Goal: Task Accomplishment & Management: Use online tool/utility

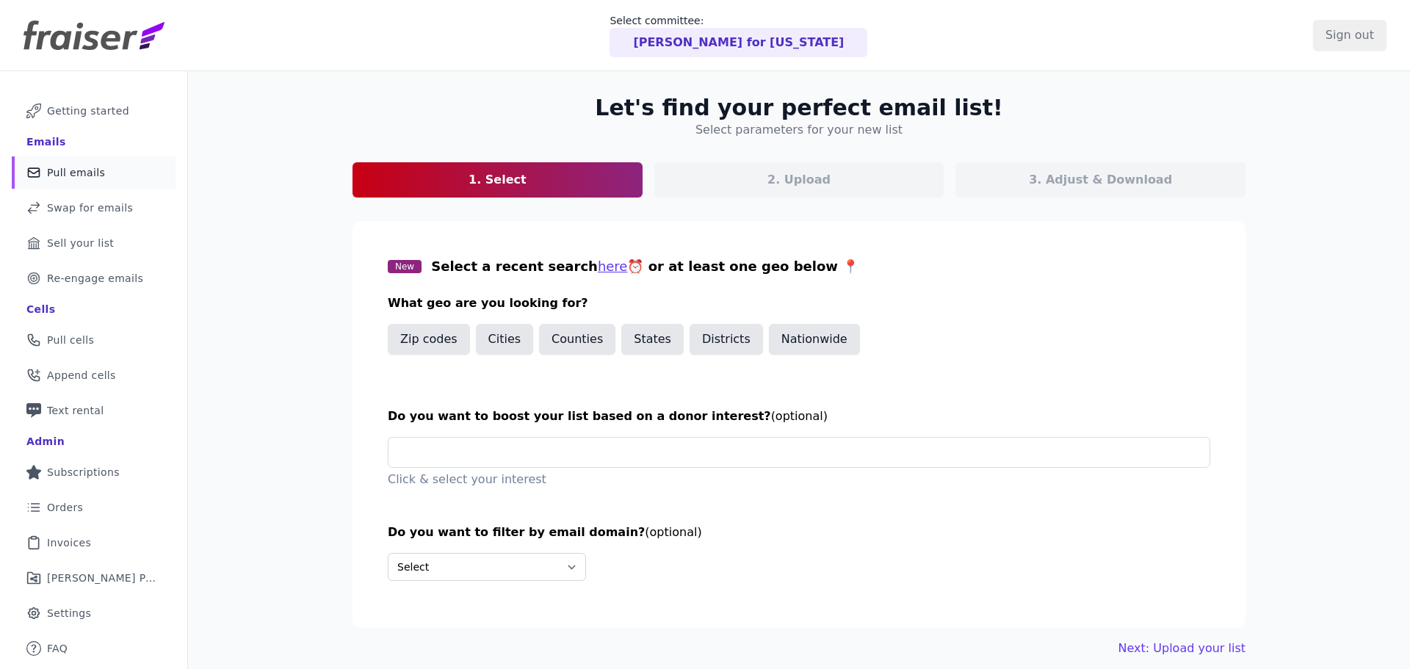
click at [720, 37] on div at bounding box center [705, 334] width 1410 height 669
click at [730, 37] on p "Rob Sand for Iowa" at bounding box center [738, 43] width 211 height 18
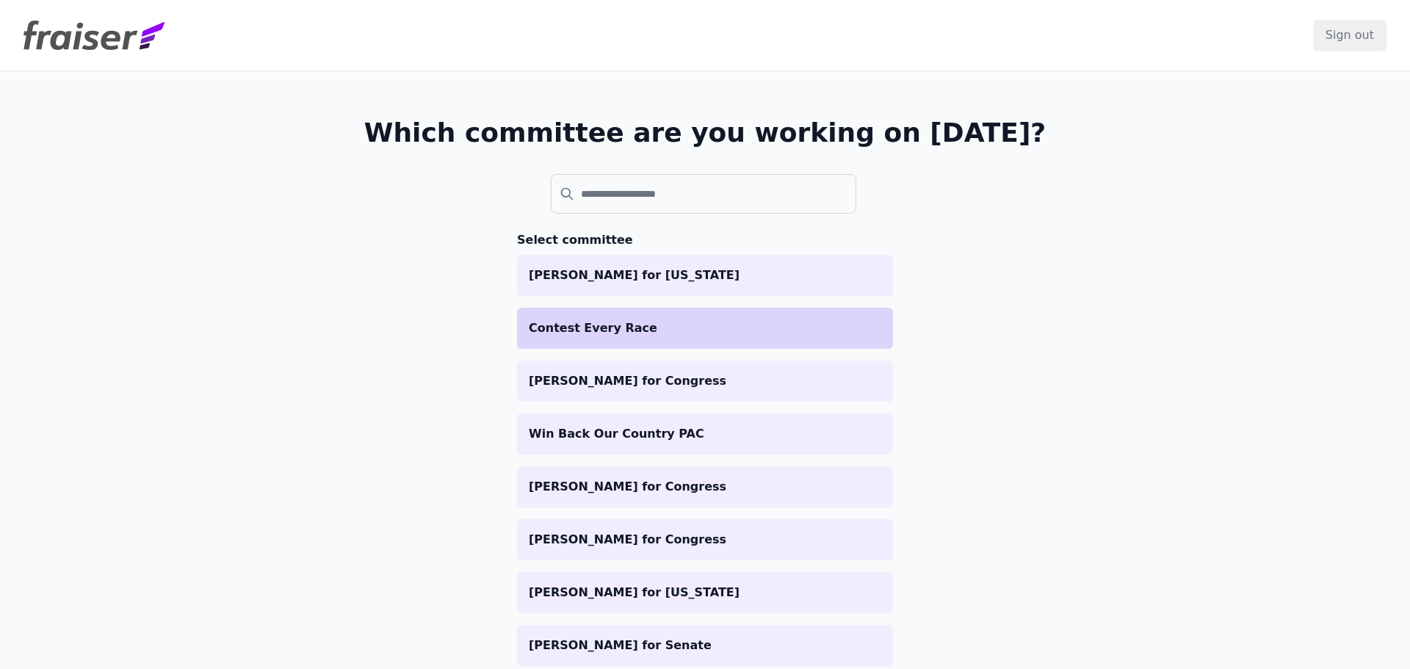
click at [557, 326] on p "Contest Every Race" at bounding box center [705, 328] width 352 height 18
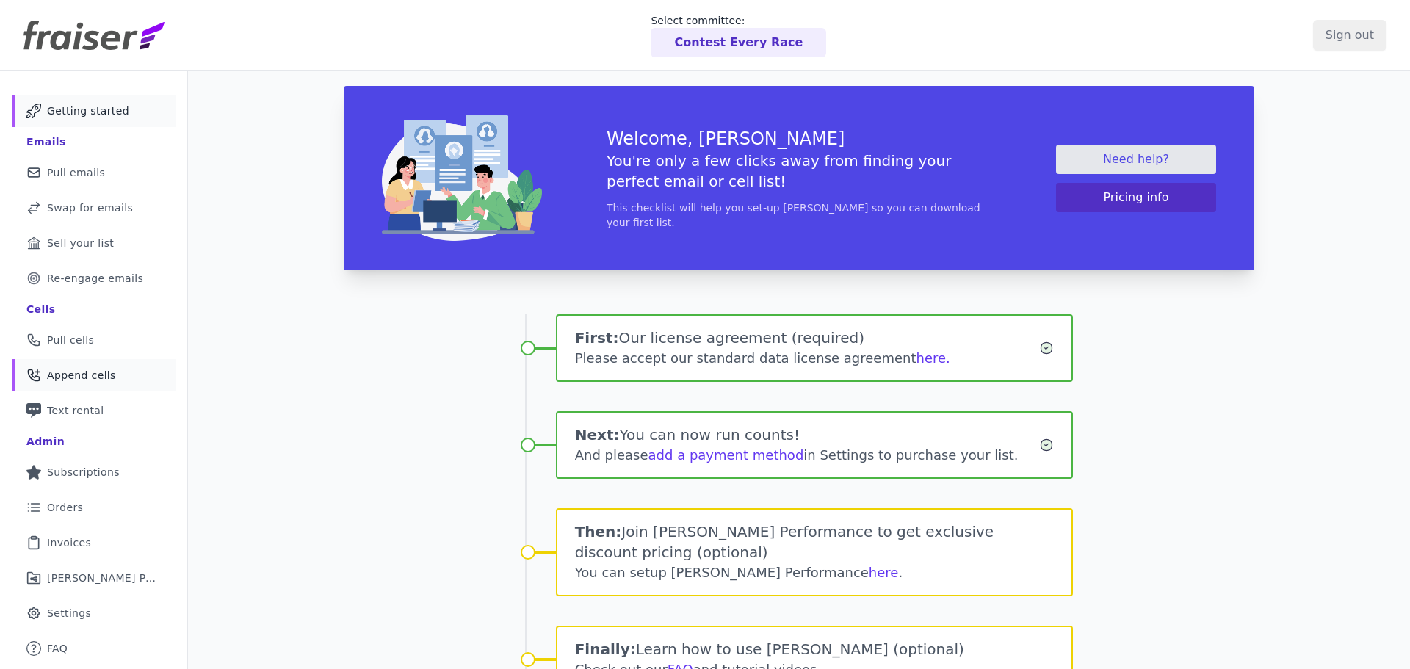
click at [94, 381] on span "Append cells" at bounding box center [81, 375] width 69 height 15
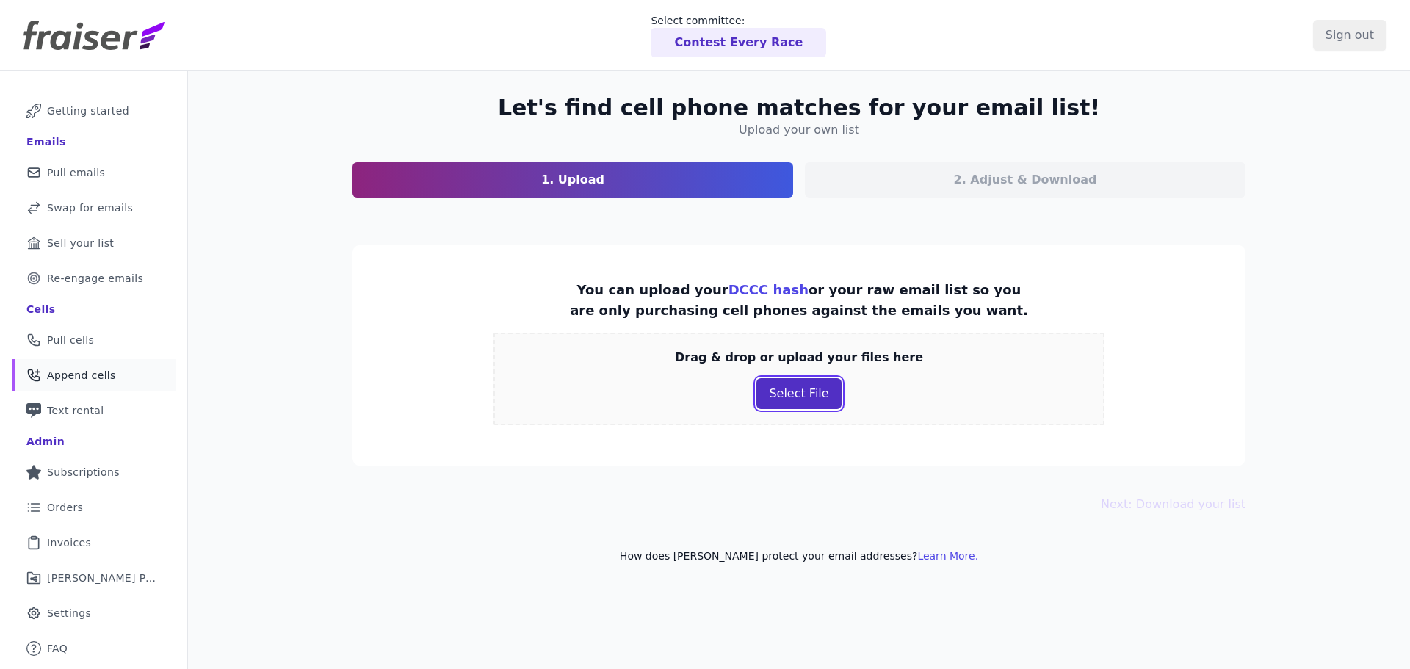
click at [800, 394] on button "Select File" at bounding box center [798, 393] width 84 height 31
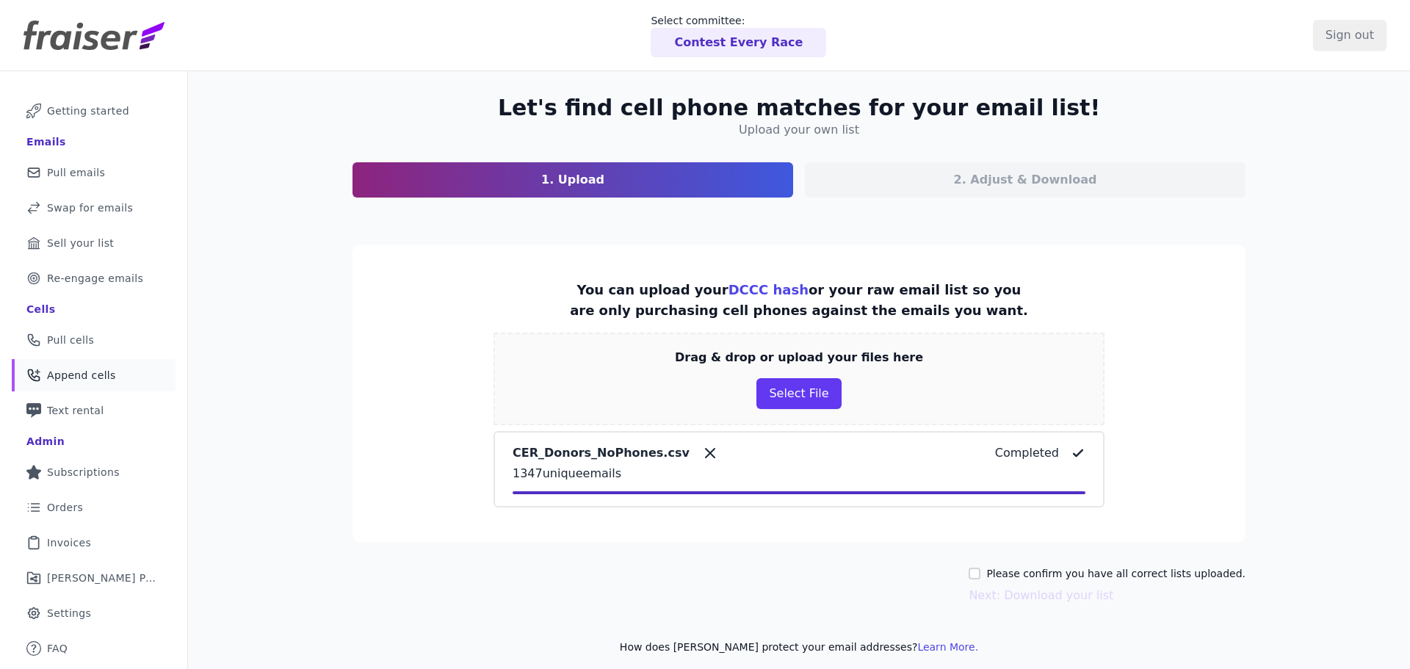
click at [1047, 578] on label "Please confirm you have all correct lists uploaded." at bounding box center [1115, 573] width 259 height 15
click at [980, 578] on input "Please confirm you have all correct lists uploaded." at bounding box center [974, 574] width 12 height 12
checkbox input "true"
click at [1039, 596] on button "Next: Download your list" at bounding box center [1040, 596] width 145 height 18
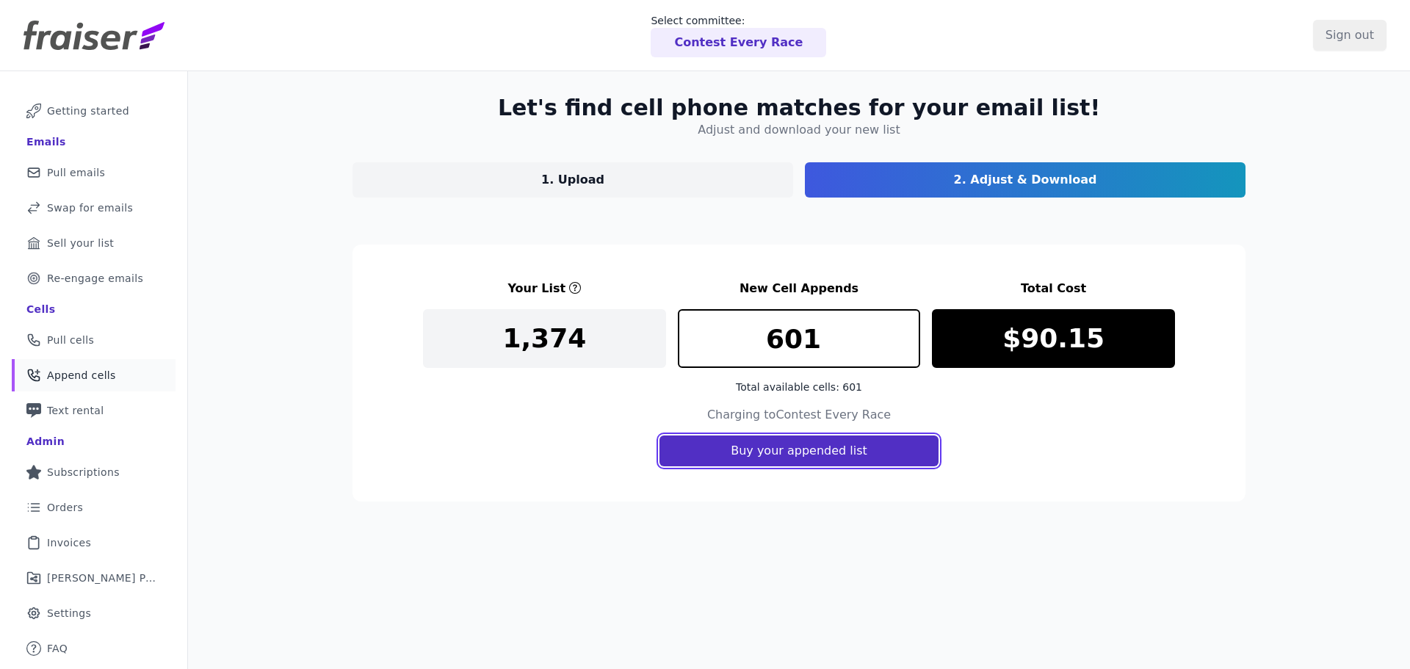
click at [728, 447] on button "Buy your appended list" at bounding box center [798, 450] width 279 height 31
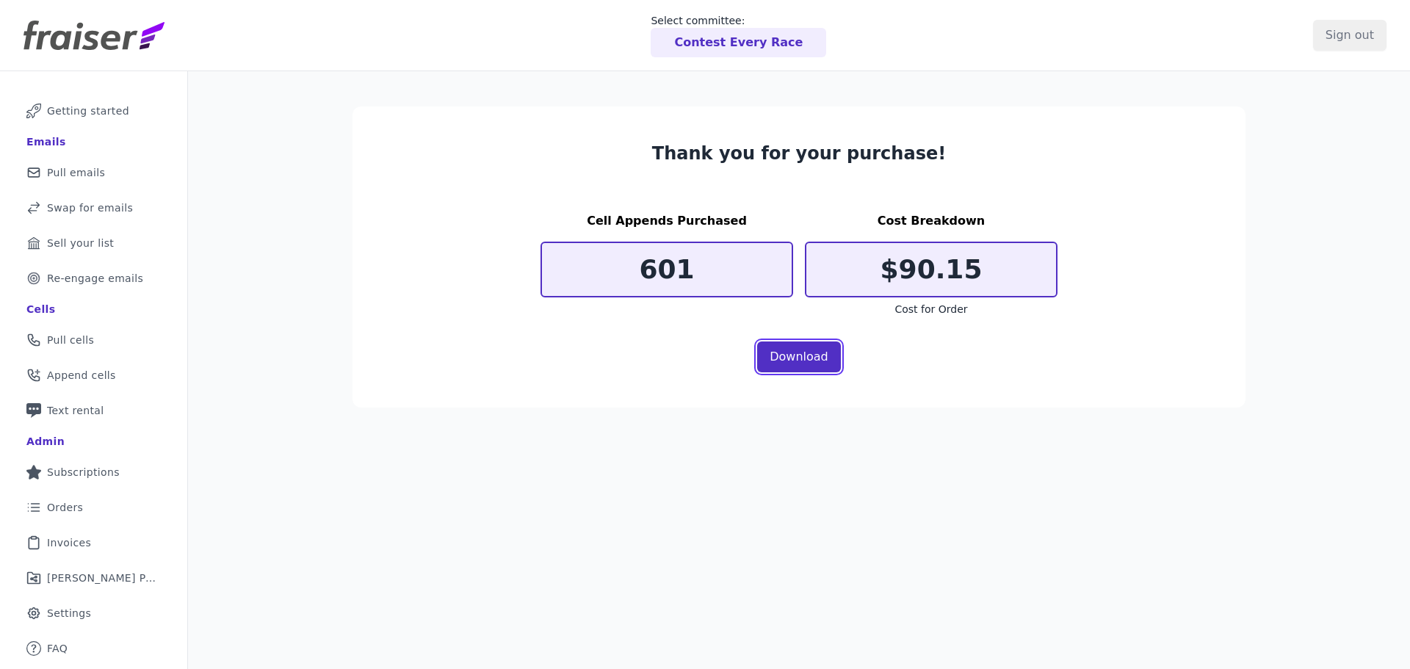
click at [783, 349] on link "Download" at bounding box center [799, 356] width 84 height 31
